Goal: Transaction & Acquisition: Purchase product/service

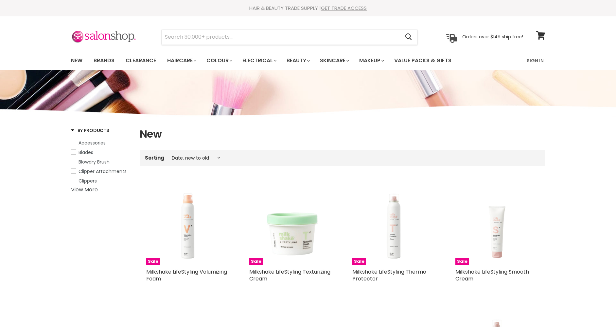
select select "created-descending"
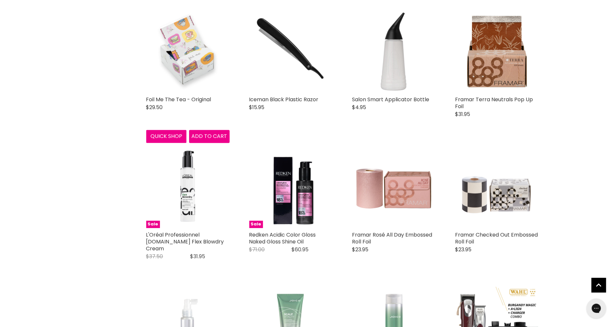
scroll to position [930, 0]
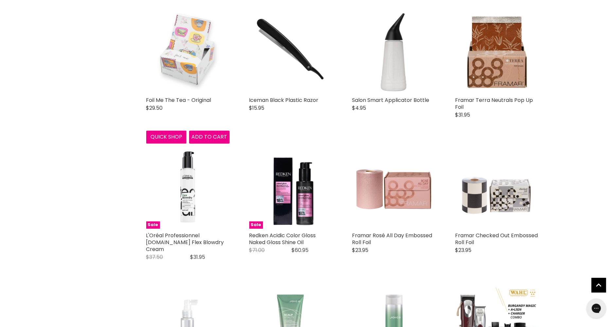
click at [192, 52] on img "Main content" at bounding box center [187, 51] width 83 height 83
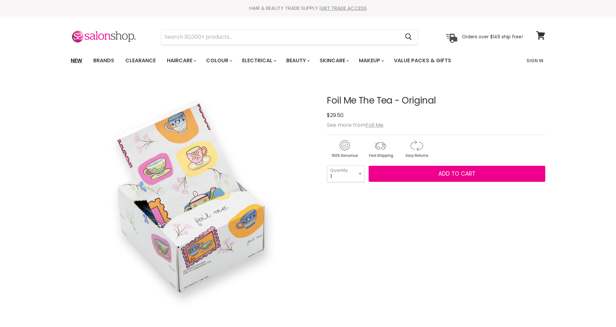
click at [80, 58] on link "New" at bounding box center [76, 61] width 21 height 14
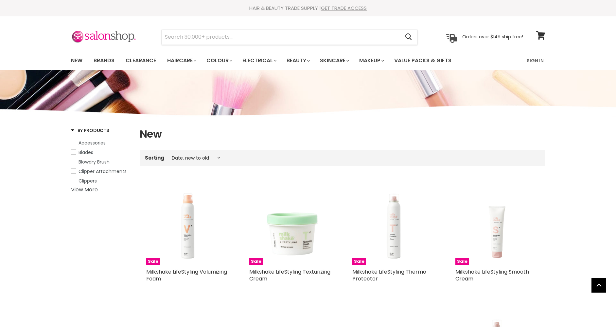
select select "created-descending"
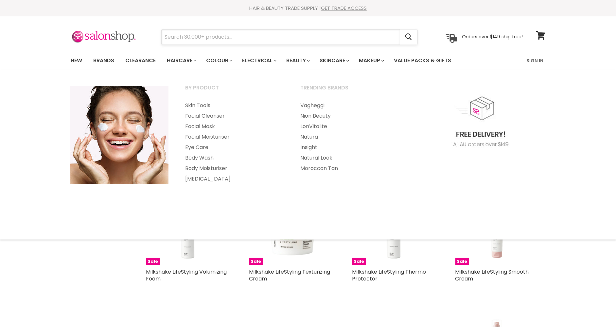
click at [283, 39] on input "Search" at bounding box center [281, 36] width 239 height 15
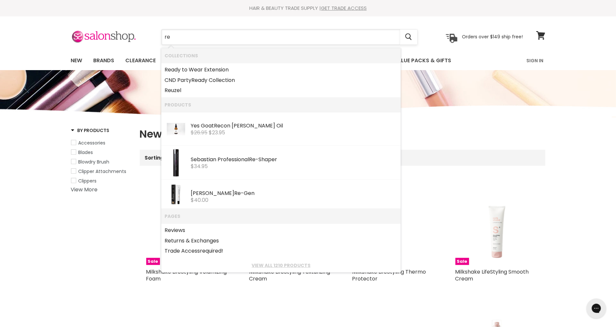
type input "r"
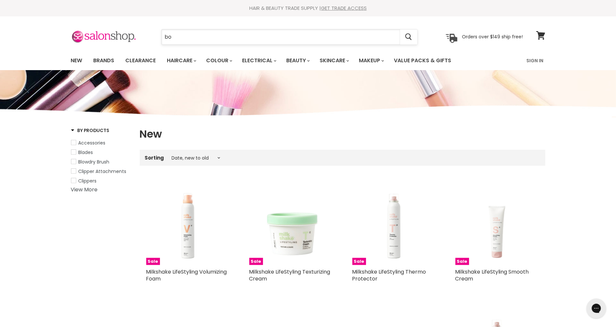
type input "b"
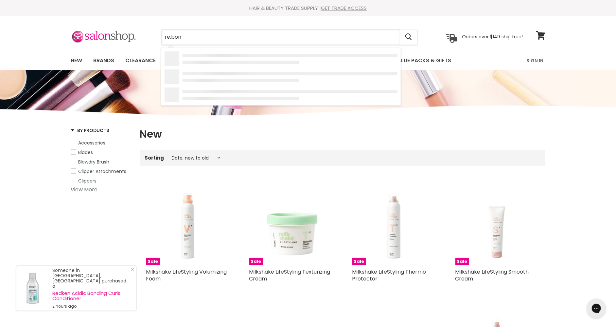
type input "re:bond"
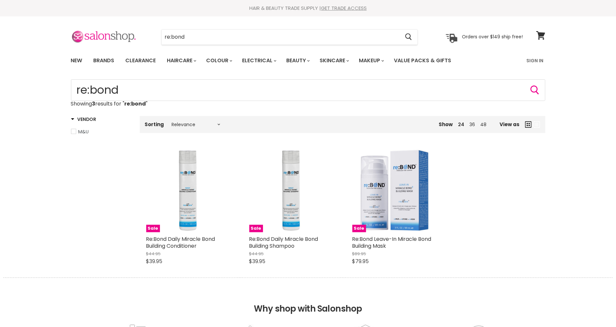
click at [125, 32] on div "re:bond Cancel Orders over $149 ship free!" at bounding box center [297, 36] width 452 height 15
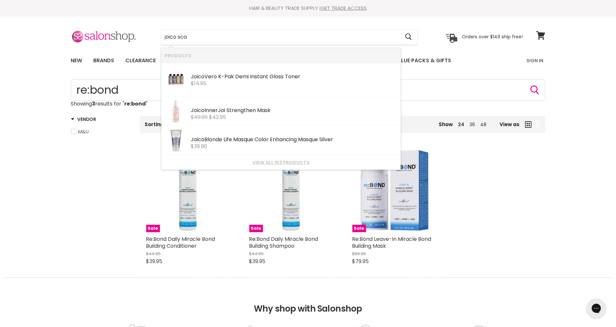
type input "joico scal"
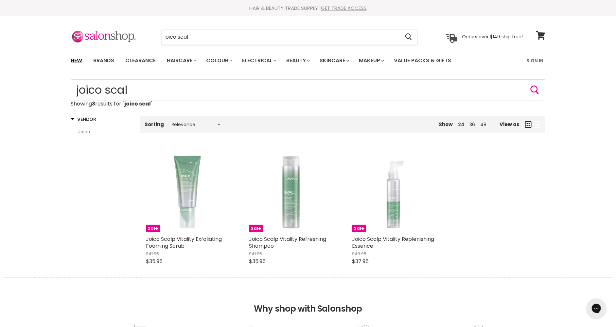
click at [81, 61] on link "New" at bounding box center [76, 61] width 21 height 14
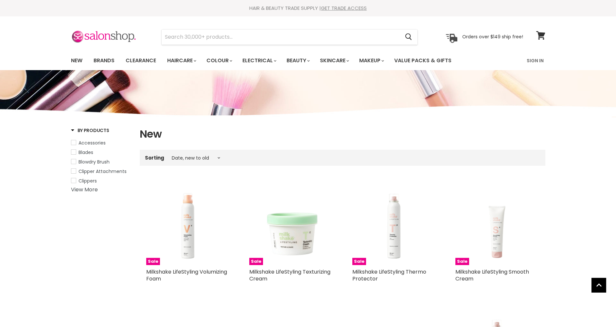
select select "created-descending"
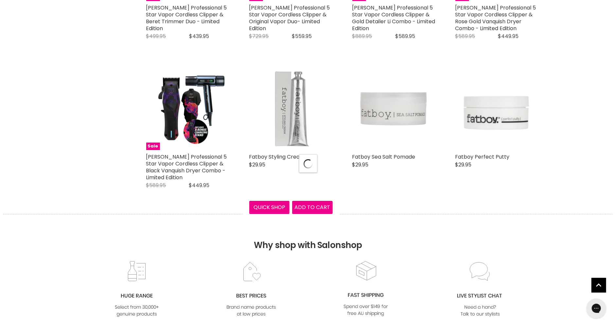
select select "created-descending"
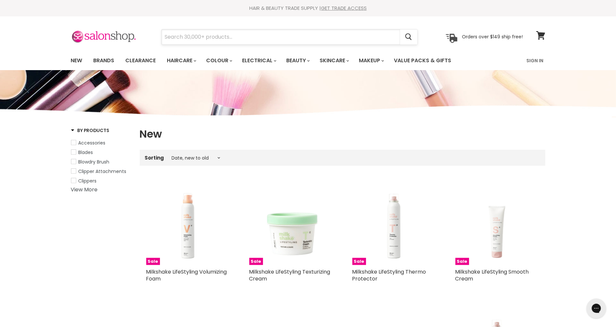
click at [219, 37] on input "Search" at bounding box center [281, 36] width 239 height 15
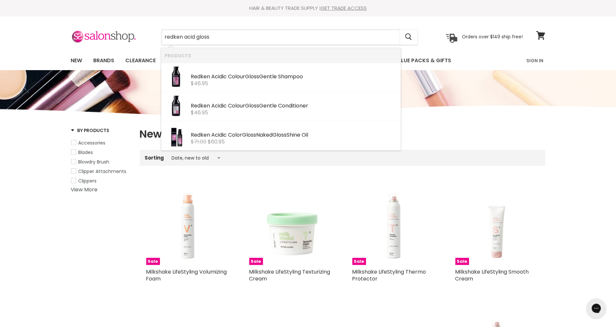
type input "redken acid gloss"
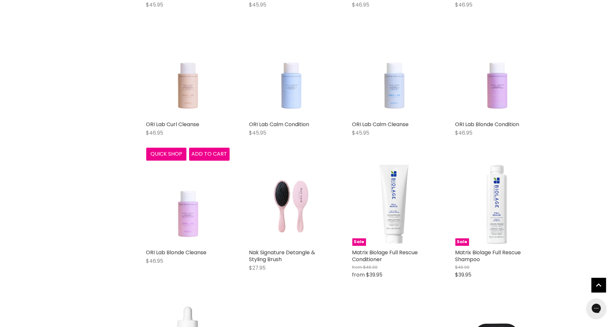
scroll to position [2744, 0]
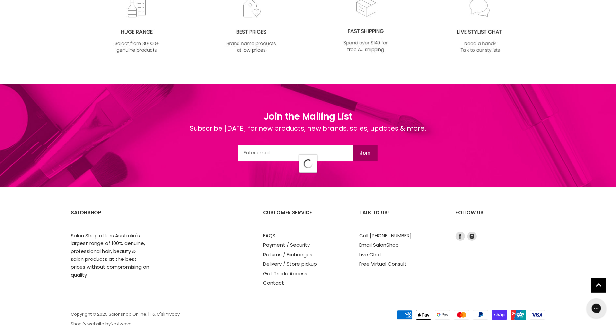
select select "created-descending"
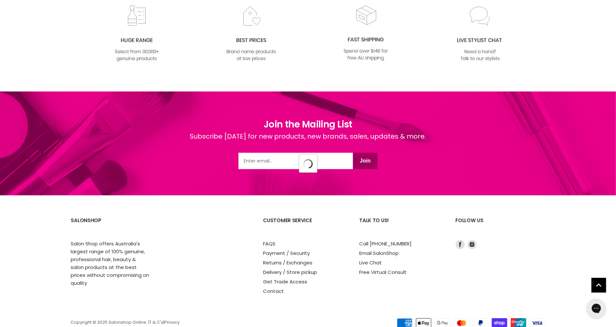
select select "created-descending"
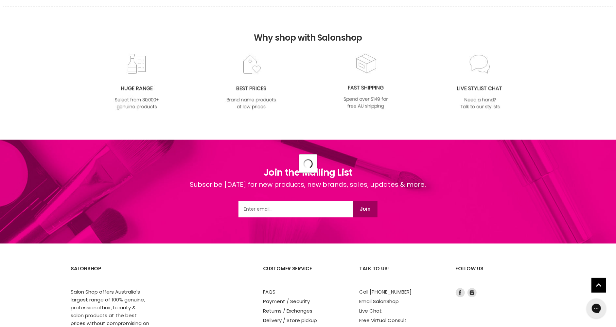
select select "created-descending"
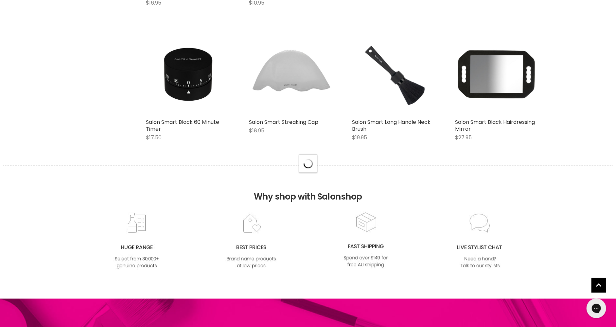
select select "created-descending"
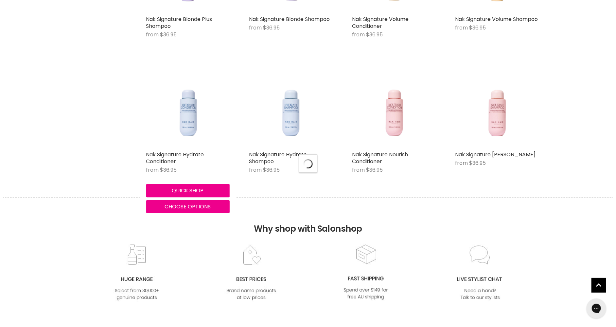
select select "created-descending"
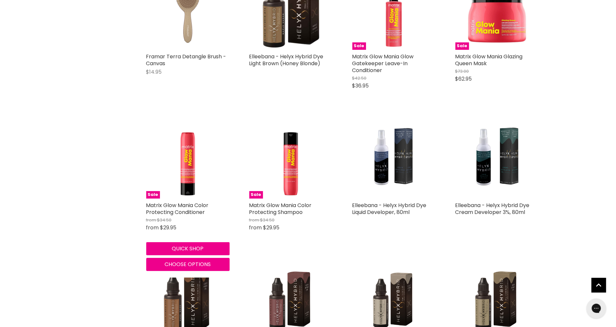
scroll to position [10690, 0]
